Goal: Information Seeking & Learning: Learn about a topic

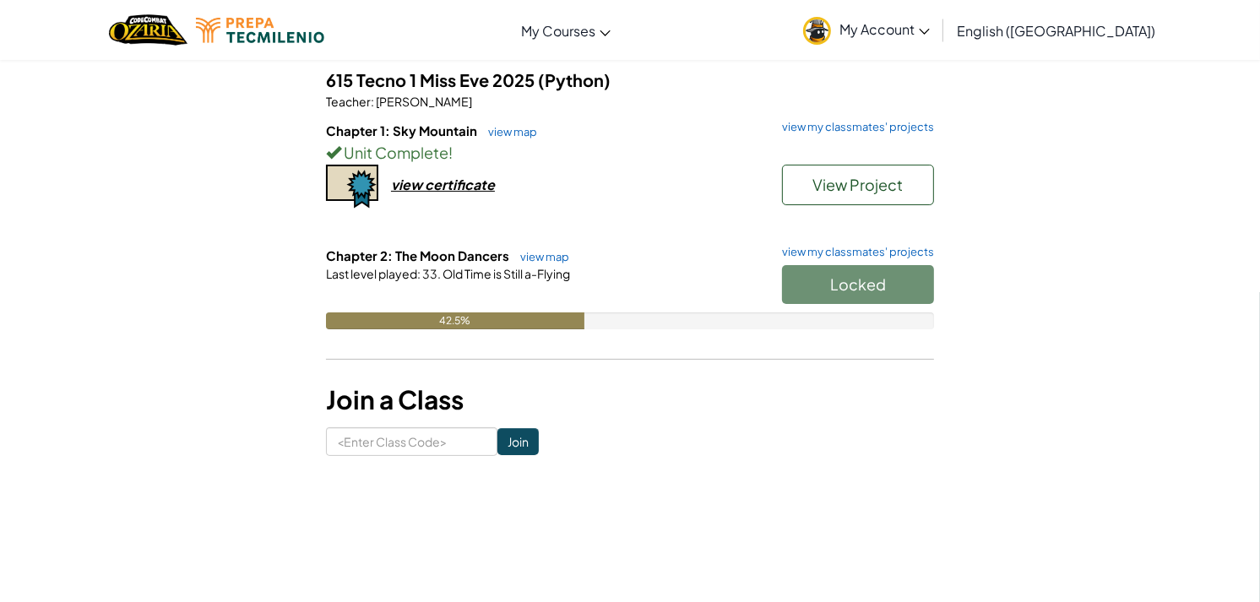
scroll to position [94, 0]
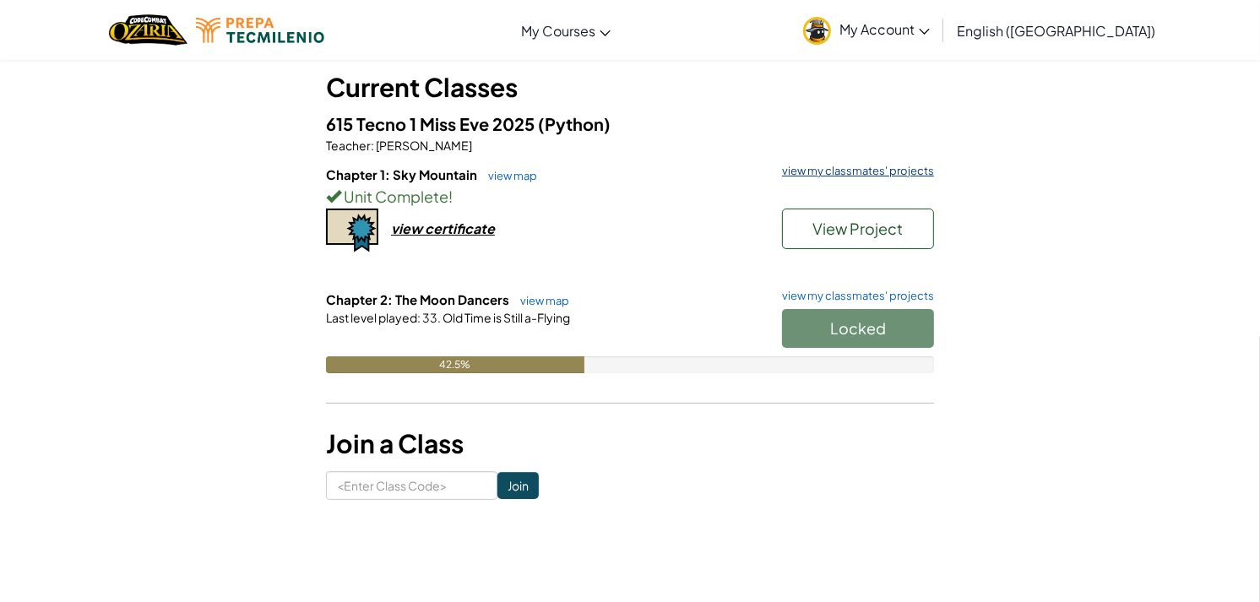
click at [868, 175] on link "view my classmates' projects" at bounding box center [853, 170] width 160 height 11
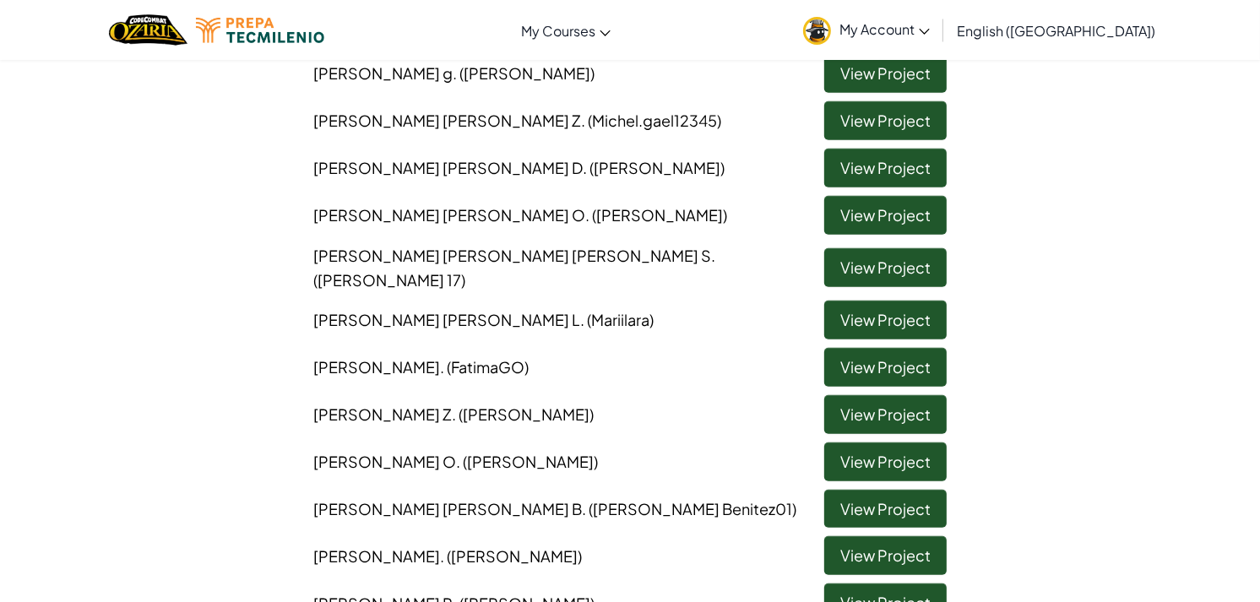
scroll to position [1219, 0]
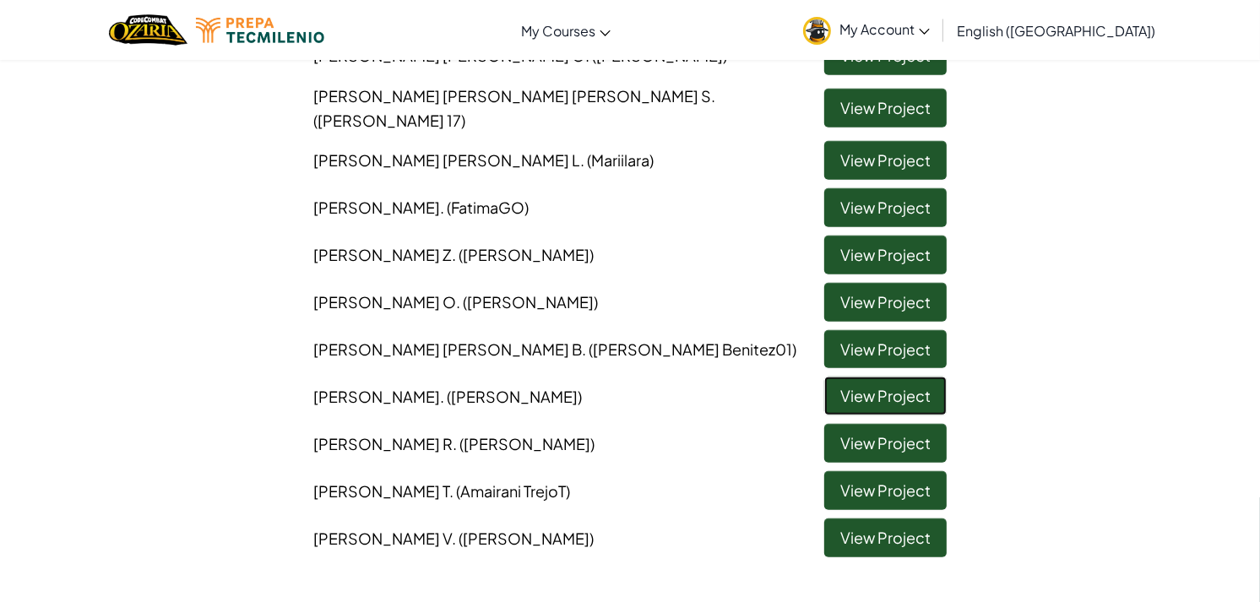
click at [856, 377] on link "View Project" at bounding box center [885, 396] width 122 height 39
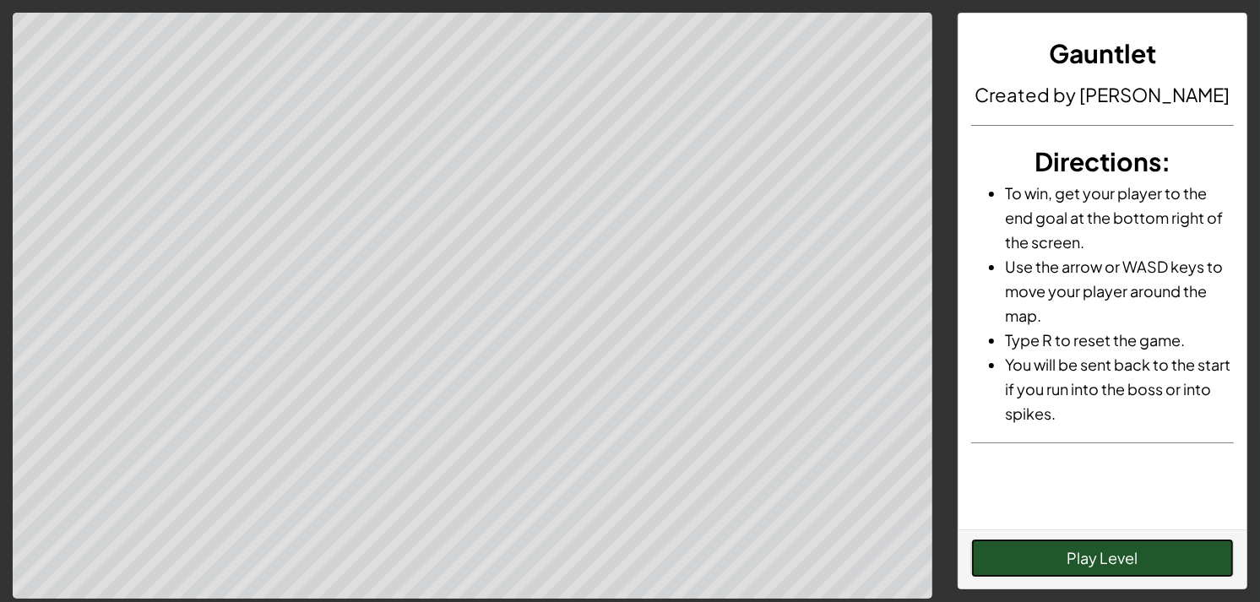
click at [1011, 551] on button "Play Level" at bounding box center [1102, 558] width 263 height 39
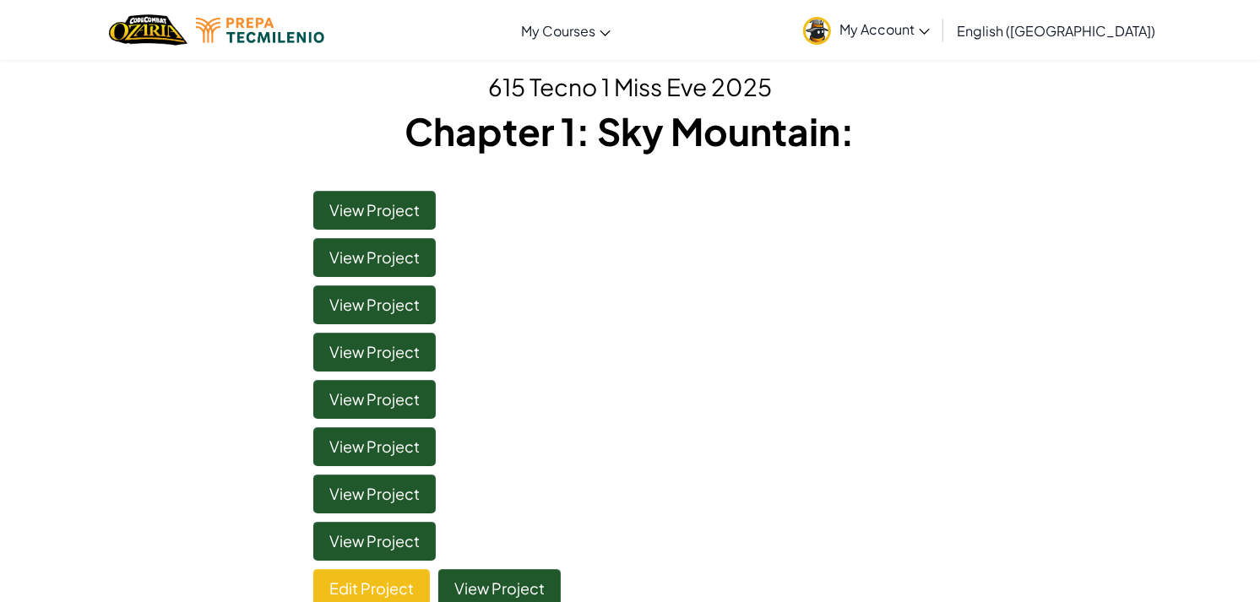
scroll to position [94, 0]
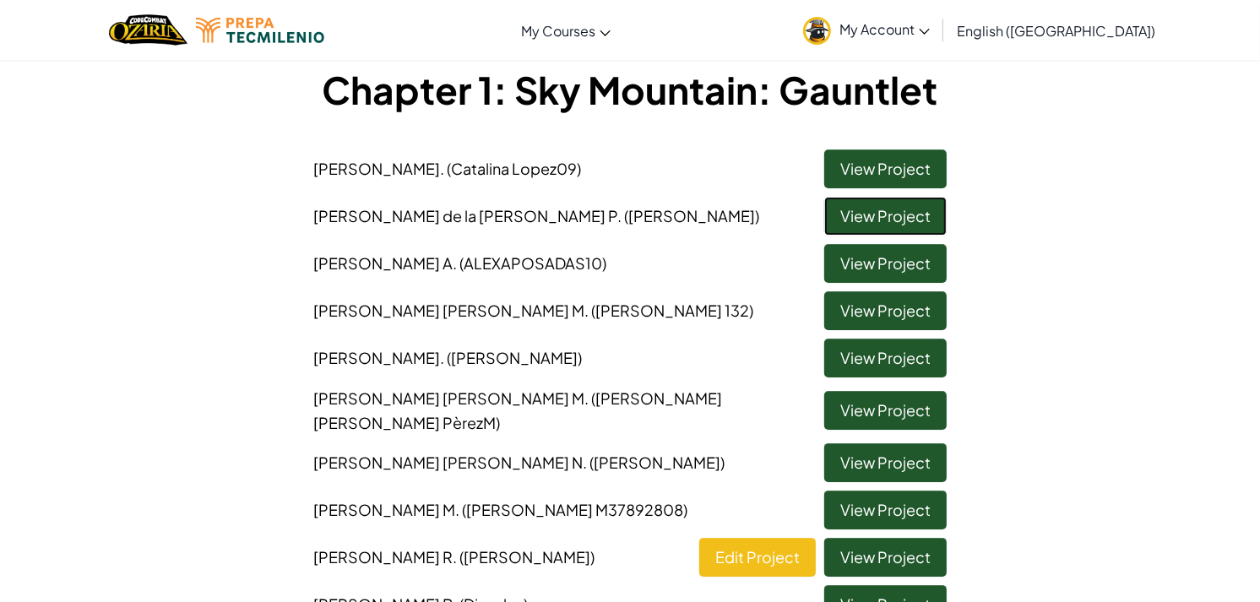
click at [884, 220] on link "View Project" at bounding box center [885, 216] width 122 height 39
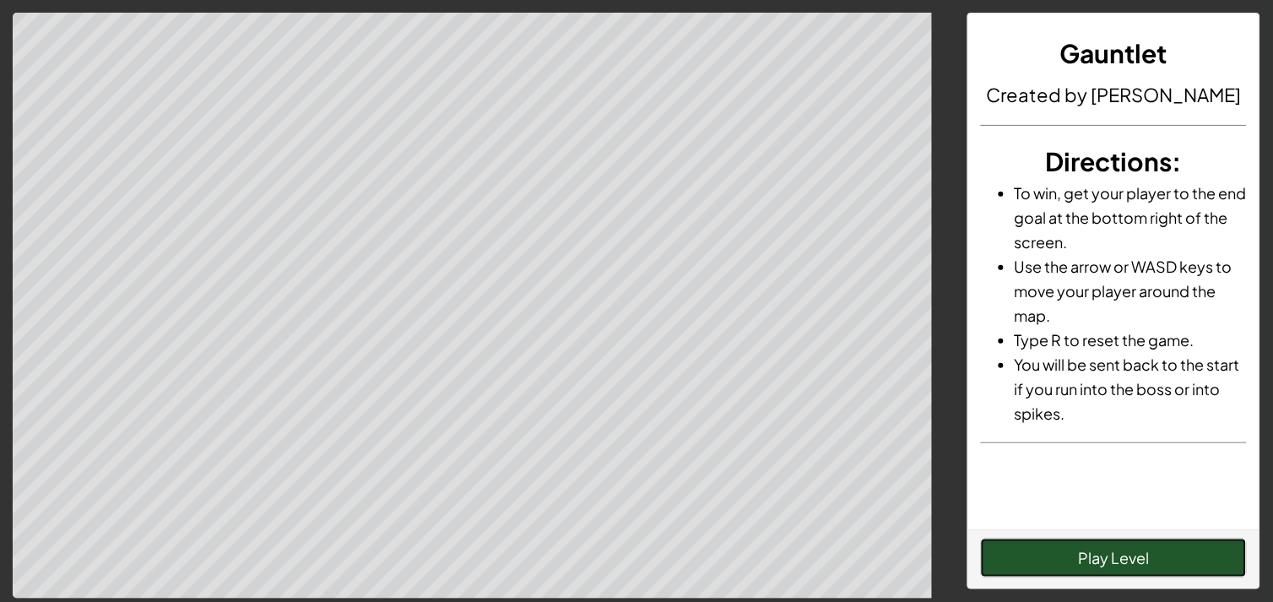
click at [1051, 557] on button "Play Level" at bounding box center [1114, 558] width 266 height 39
